Goal: Information Seeking & Learning: Learn about a topic

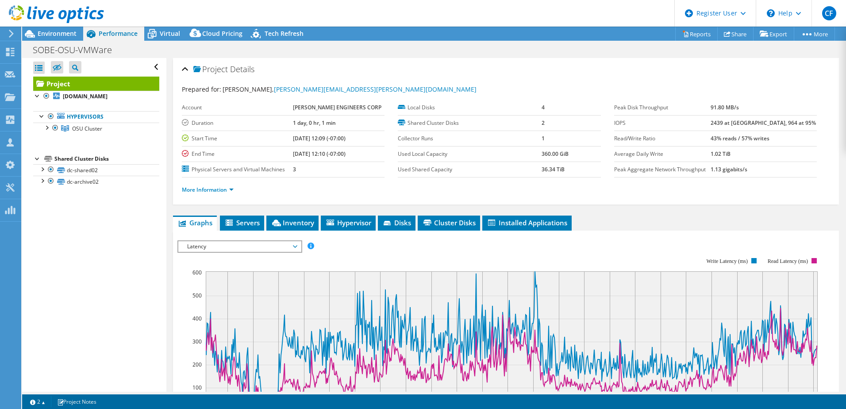
select select "USD"
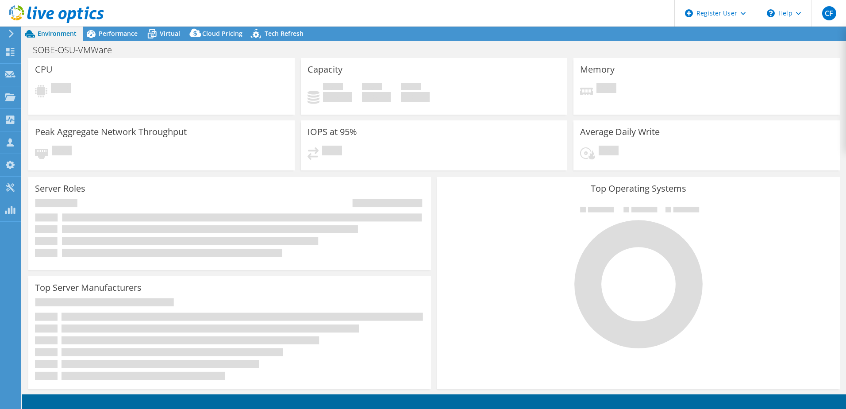
select select "USD"
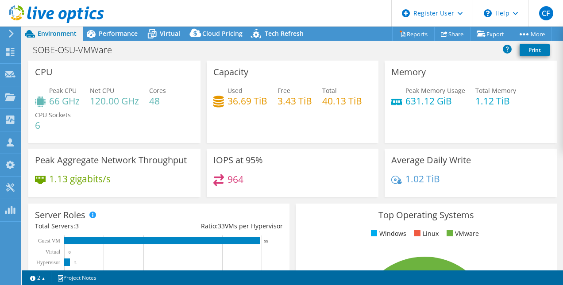
scroll to position [41, 0]
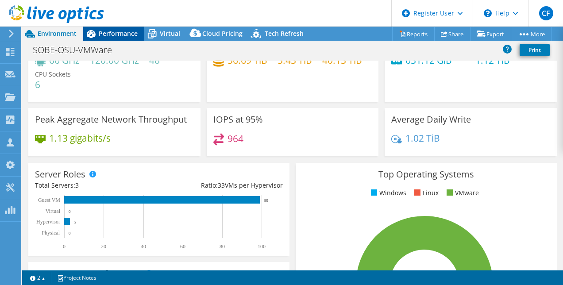
click at [104, 40] on div "Performance" at bounding box center [113, 34] width 61 height 14
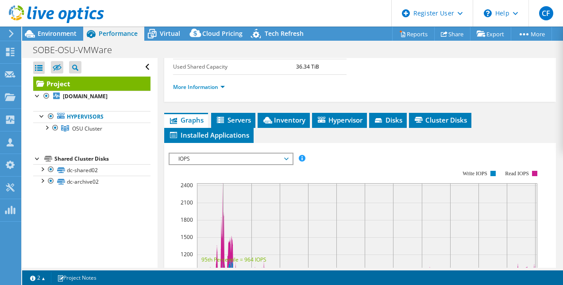
scroll to position [203, 0]
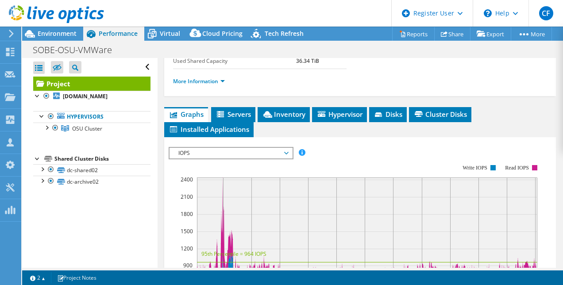
click at [202, 148] on span "IOPS" at bounding box center [231, 153] width 114 height 11
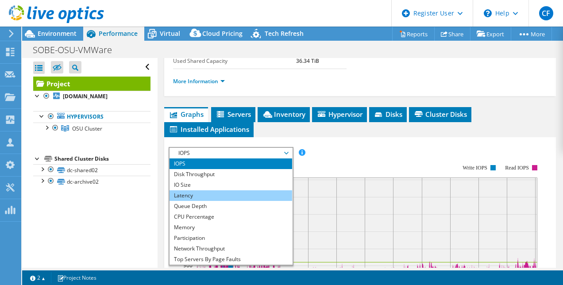
click at [213, 192] on li "Latency" at bounding box center [230, 195] width 123 height 11
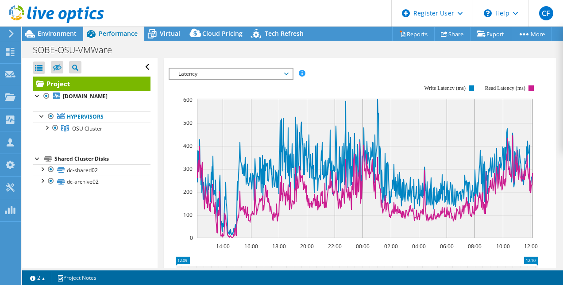
scroll to position [282, 0]
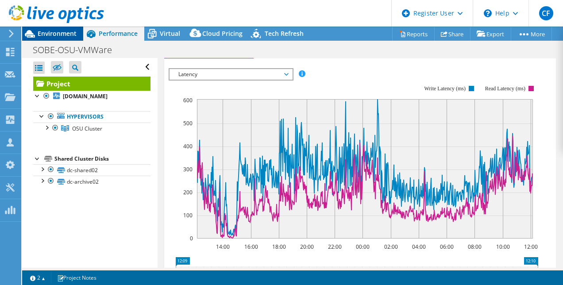
click at [78, 32] on div "Environment" at bounding box center [52, 34] width 61 height 14
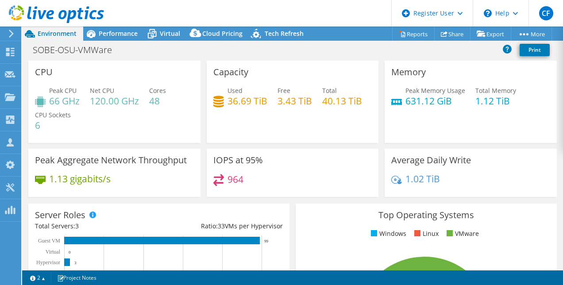
click at [235, 184] on h4 "964" at bounding box center [235, 179] width 16 height 10
click at [360, 91] on div "Used 36.69 TiB Free 3.43 TiB Total 40.13 TiB" at bounding box center [292, 100] width 159 height 29
drag, startPoint x: 249, startPoint y: 174, endPoint x: 241, endPoint y: 181, distance: 11.3
click at [241, 181] on div "964" at bounding box center [292, 183] width 159 height 19
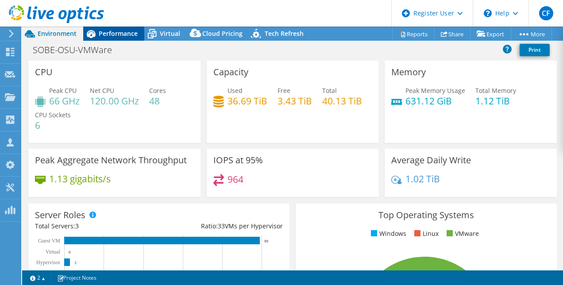
click at [108, 32] on span "Performance" at bounding box center [118, 33] width 39 height 8
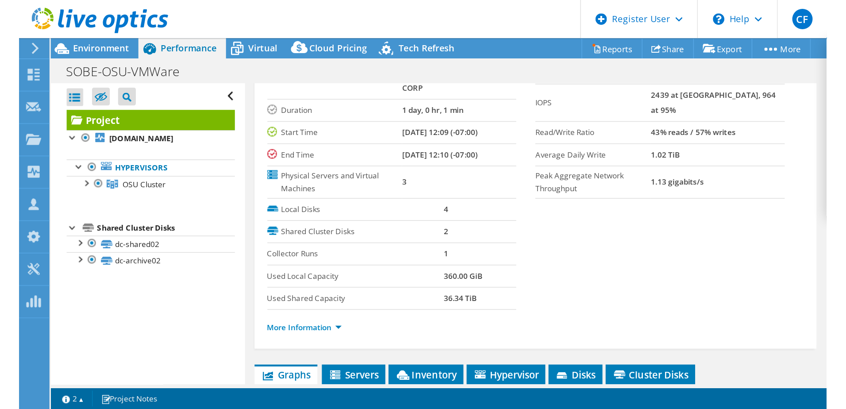
scroll to position [0, 0]
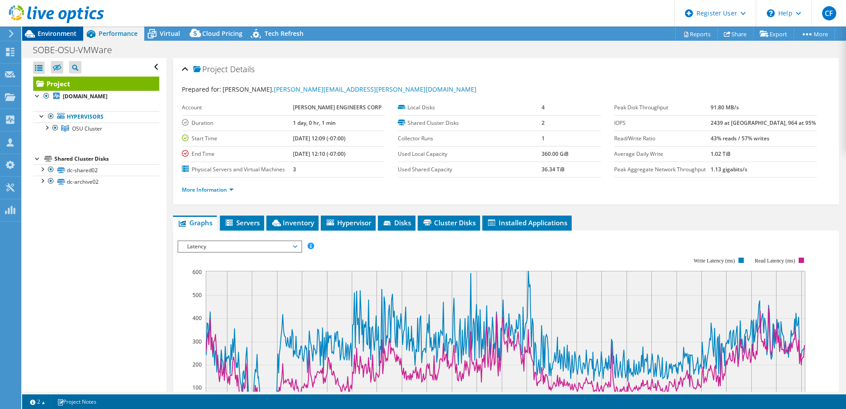
click at [46, 37] on span "Environment" at bounding box center [57, 33] width 39 height 8
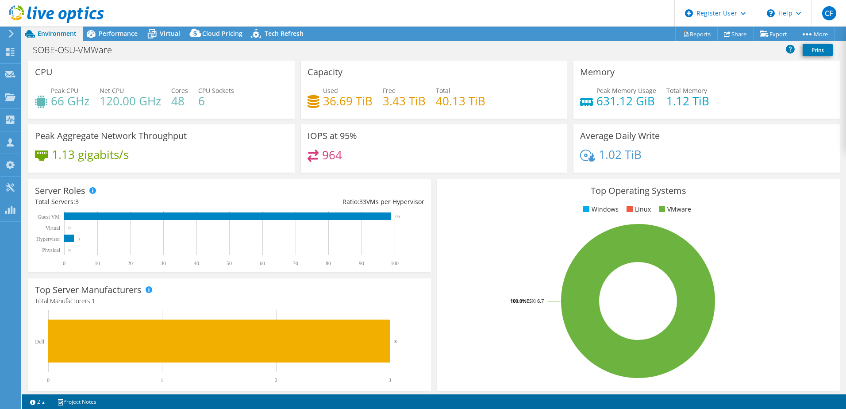
click at [115, 26] on header "CF Dell User Connor Foti Connor.Foti@dell.com Dell My Profile Log Out \n Help E…" at bounding box center [423, 13] width 846 height 27
click at [117, 27] on div "Performance" at bounding box center [113, 34] width 61 height 14
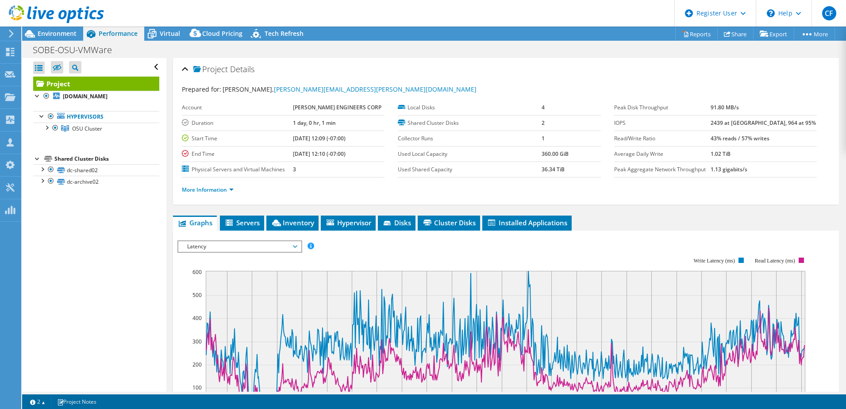
click at [243, 242] on span "Latency" at bounding box center [240, 246] width 114 height 11
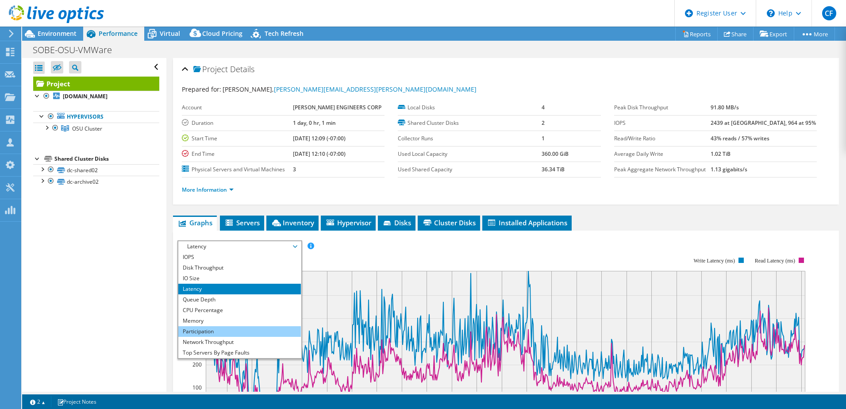
scroll to position [32, 0]
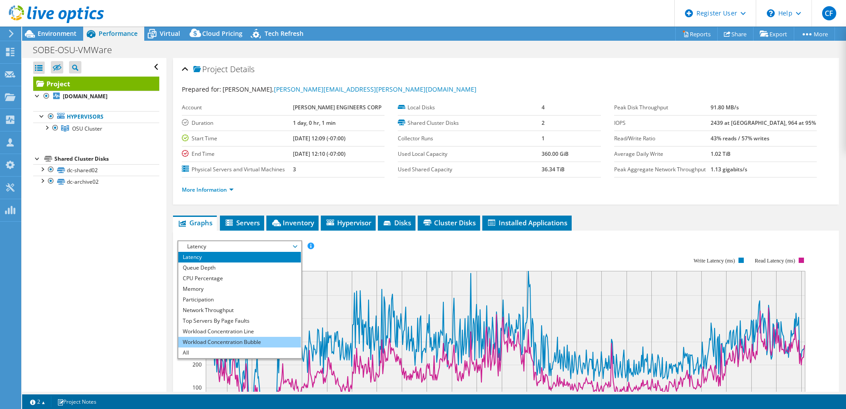
click at [222, 337] on li "Workload Concentration Bubble" at bounding box center [239, 342] width 123 height 11
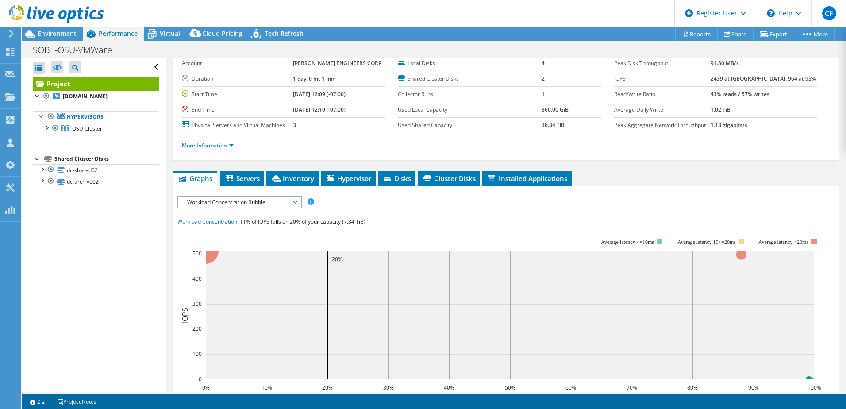
scroll to position [0, 0]
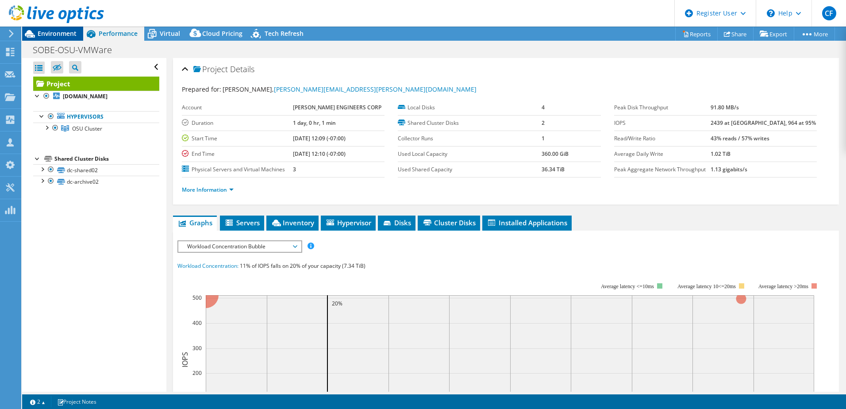
click at [73, 33] on span "Environment" at bounding box center [57, 33] width 39 height 8
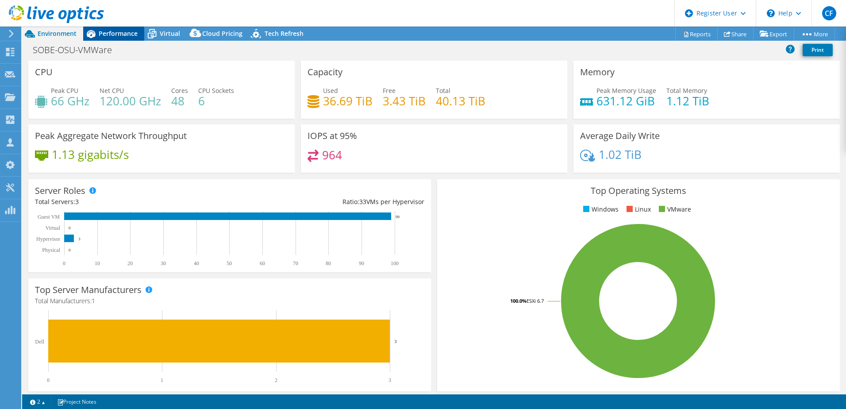
click at [109, 31] on span "Performance" at bounding box center [118, 33] width 39 height 8
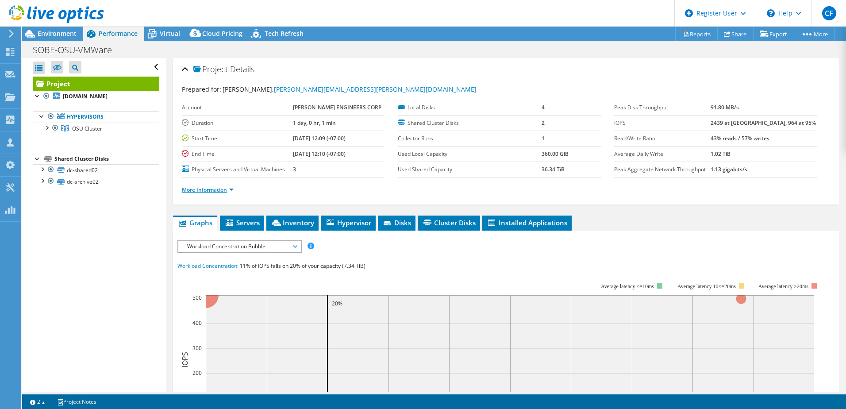
click at [223, 186] on li "More Information" at bounding box center [210, 190] width 57 height 10
click at [223, 188] on link "More Information" at bounding box center [208, 190] width 52 height 8
